Goal: Task Accomplishment & Management: Manage account settings

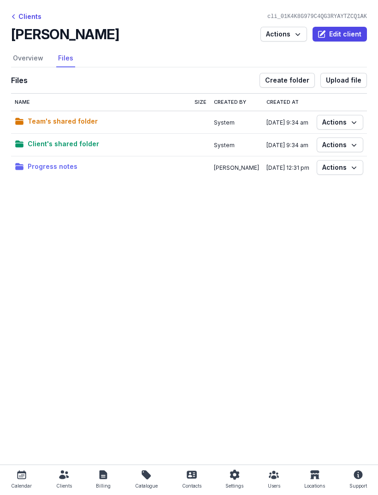
click at [51, 163] on span "Progress notes" at bounding box center [53, 166] width 50 height 11
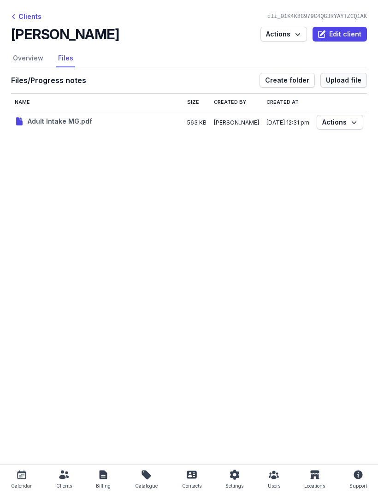
click at [346, 82] on span "Upload file" at bounding box center [344, 80] width 36 height 11
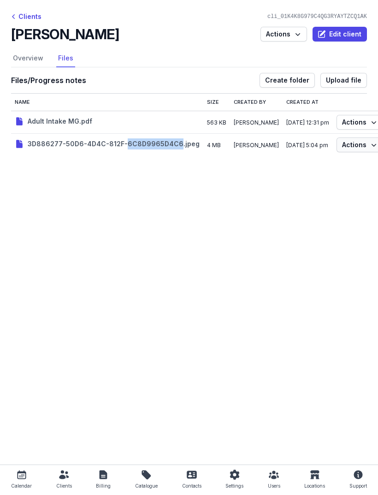
click at [359, 145] on span "Actions" at bounding box center [360, 144] width 36 height 11
click at [306, 162] on button "Rename" at bounding box center [331, 161] width 103 height 13
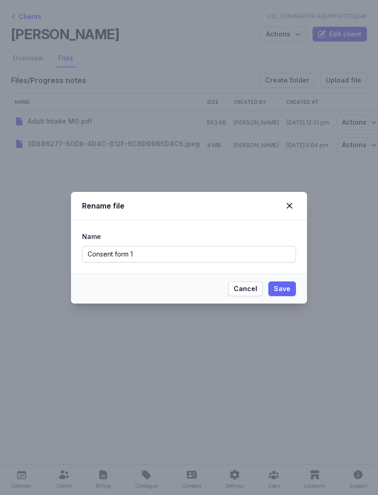
type input "Consent form 1"
click at [287, 288] on span "Save" at bounding box center [282, 288] width 17 height 11
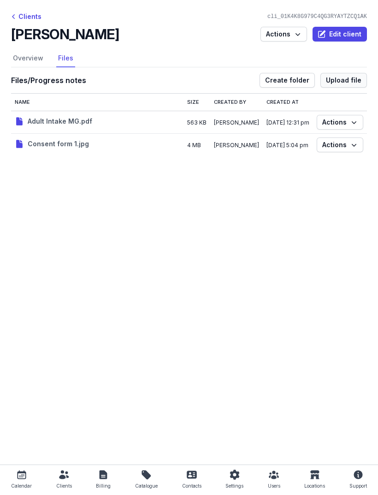
click at [348, 77] on span "Upload file" at bounding box center [344, 80] width 36 height 11
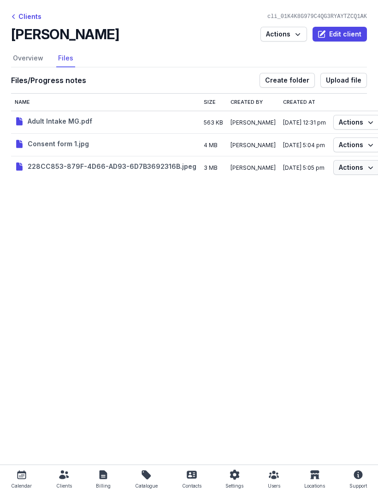
click at [361, 165] on span "Actions" at bounding box center [357, 167] width 36 height 11
click at [304, 185] on button "Rename" at bounding box center [330, 184] width 103 height 13
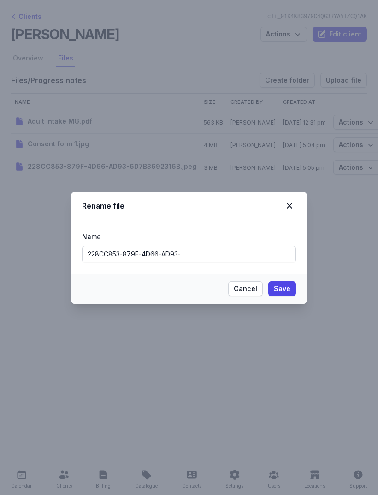
click at [149, 252] on input "228CC853-879F-4D66-AD93-" at bounding box center [189, 254] width 214 height 17
click at [150, 253] on input "228CC853-879F-4D66-AD93-" at bounding box center [189, 254] width 214 height 17
type input "Consent form 2"
click at [283, 293] on span "Save" at bounding box center [282, 288] width 17 height 11
